Goal: Task Accomplishment & Management: Use online tool/utility

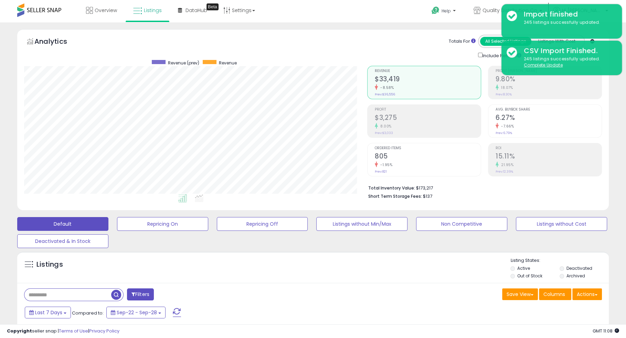
scroll to position [141, 343]
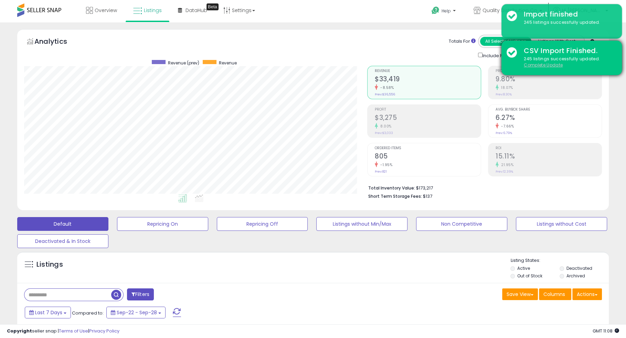
click at [544, 66] on u "Complete Update" at bounding box center [543, 65] width 39 height 6
